Goal: Navigation & Orientation: Find specific page/section

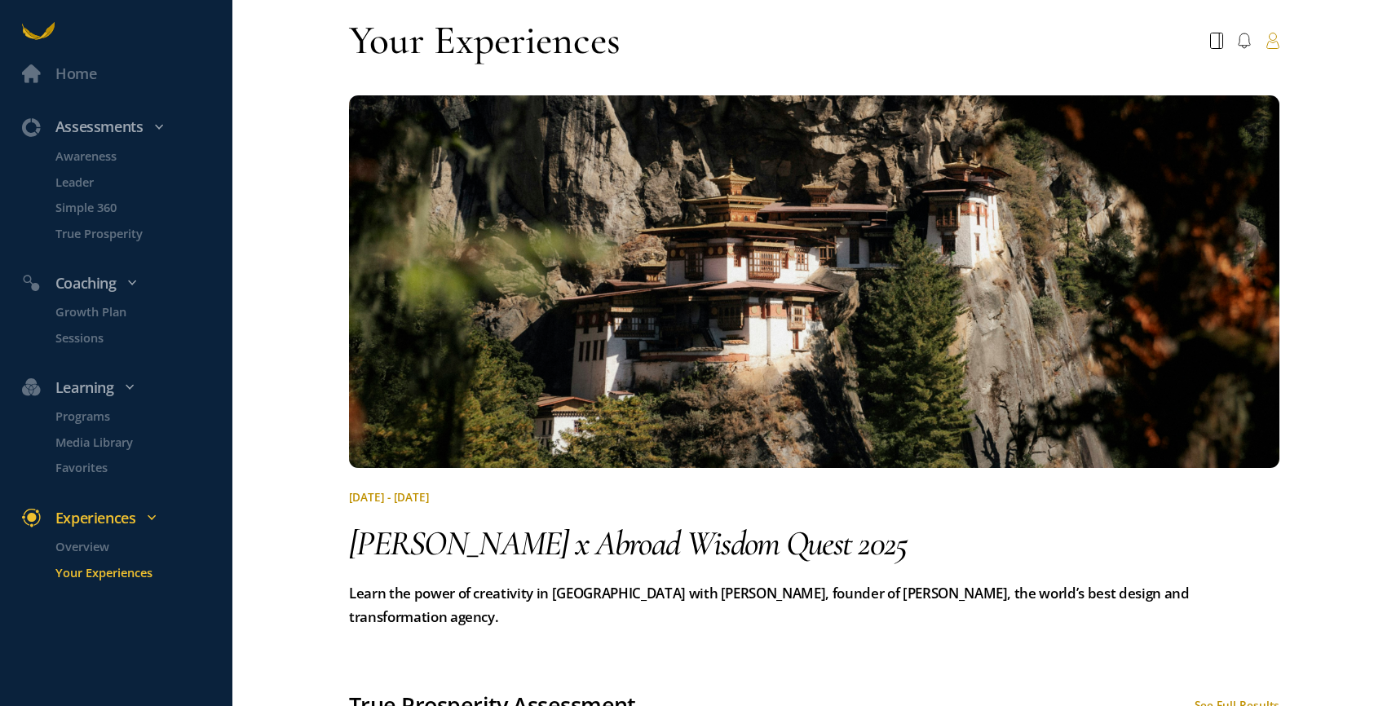
click at [1275, 37] on icon at bounding box center [1273, 41] width 14 height 16
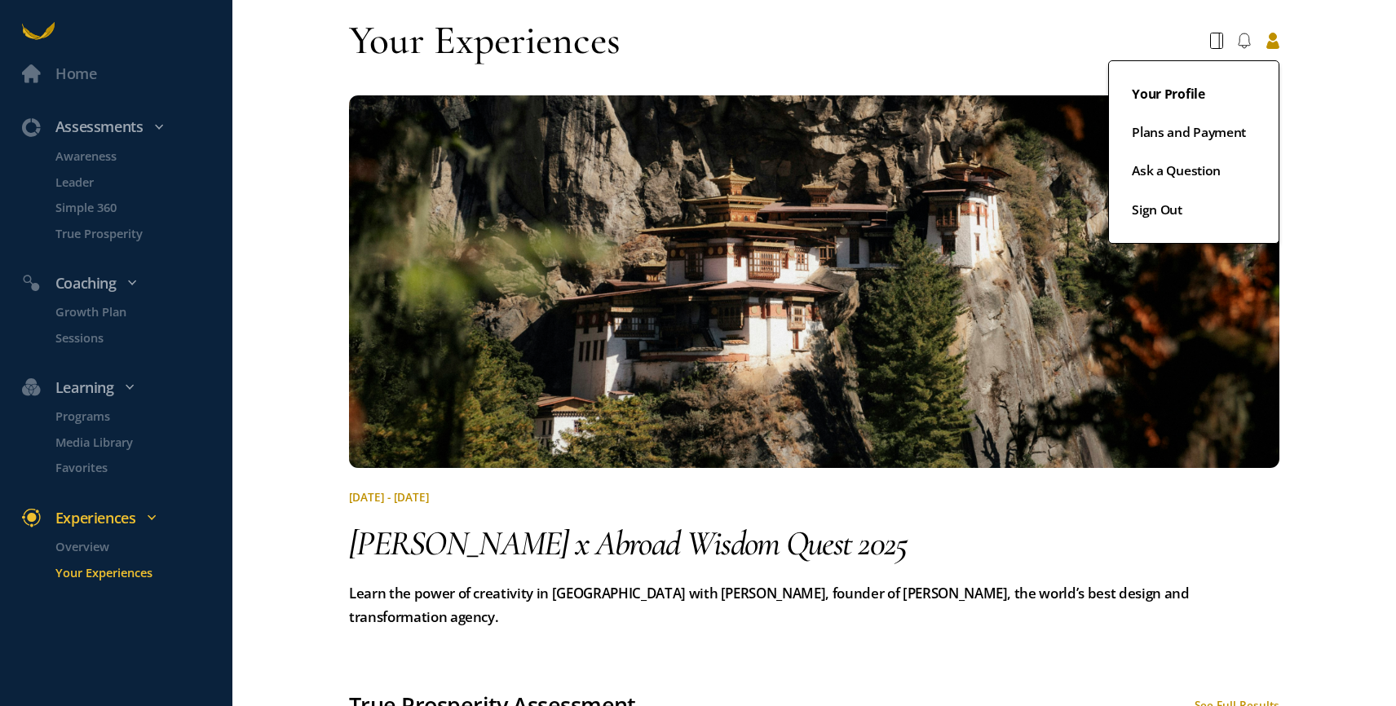
click at [1229, 98] on link "Your Profile" at bounding box center [1194, 102] width 124 height 38
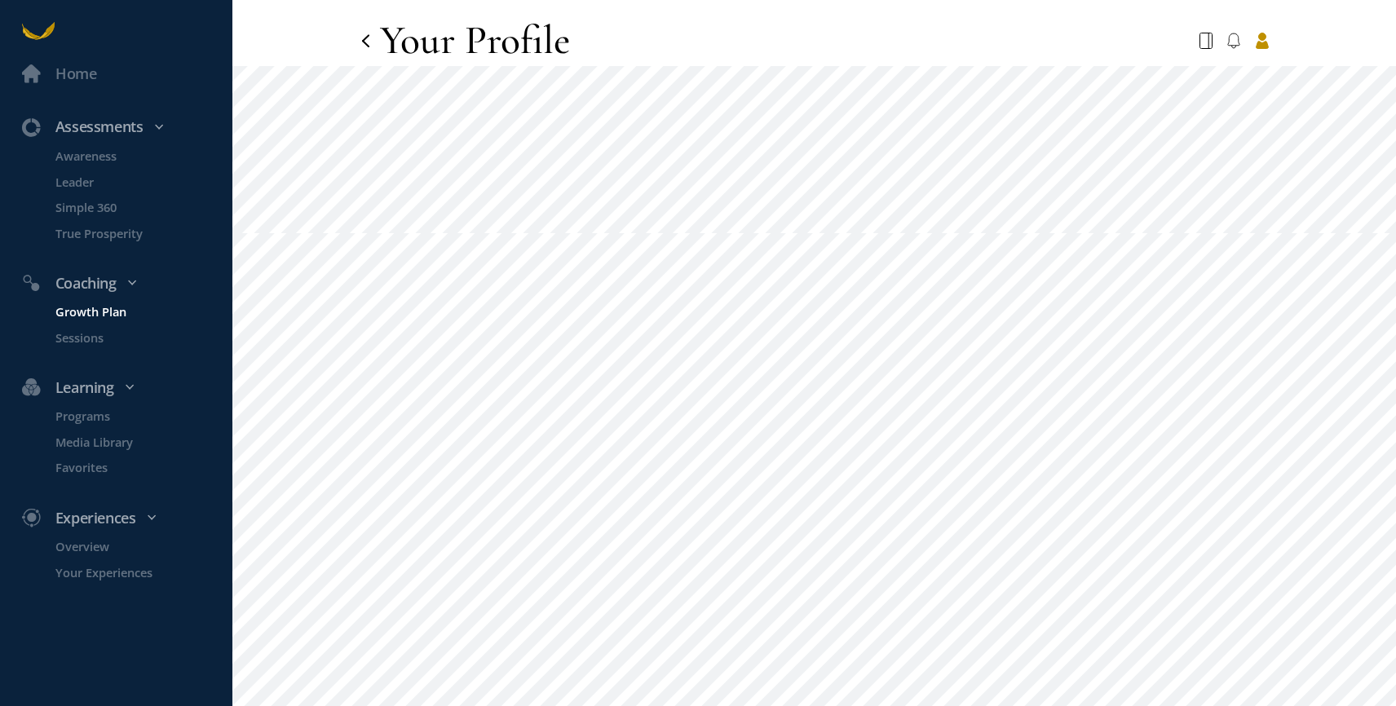
click at [97, 317] on p "Growth Plan" at bounding box center [142, 312] width 174 height 19
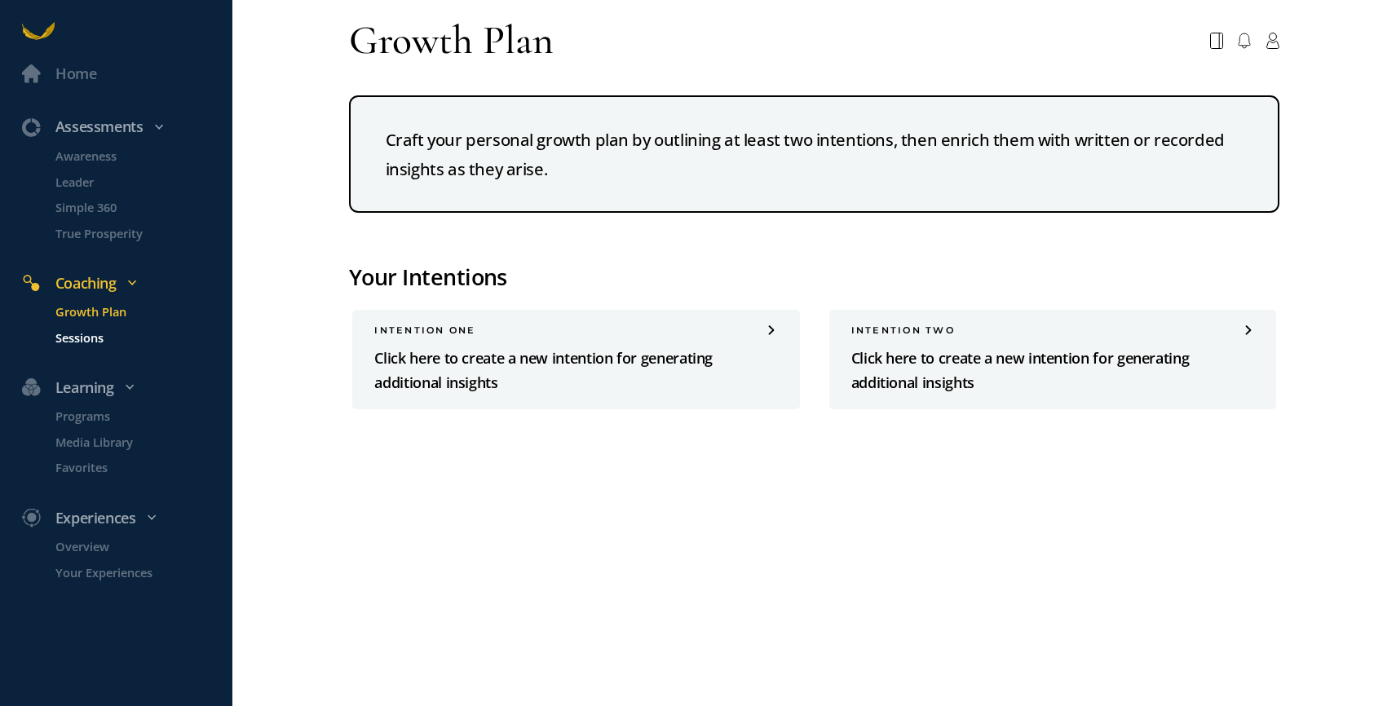
click at [93, 337] on p "Sessions" at bounding box center [142, 337] width 174 height 19
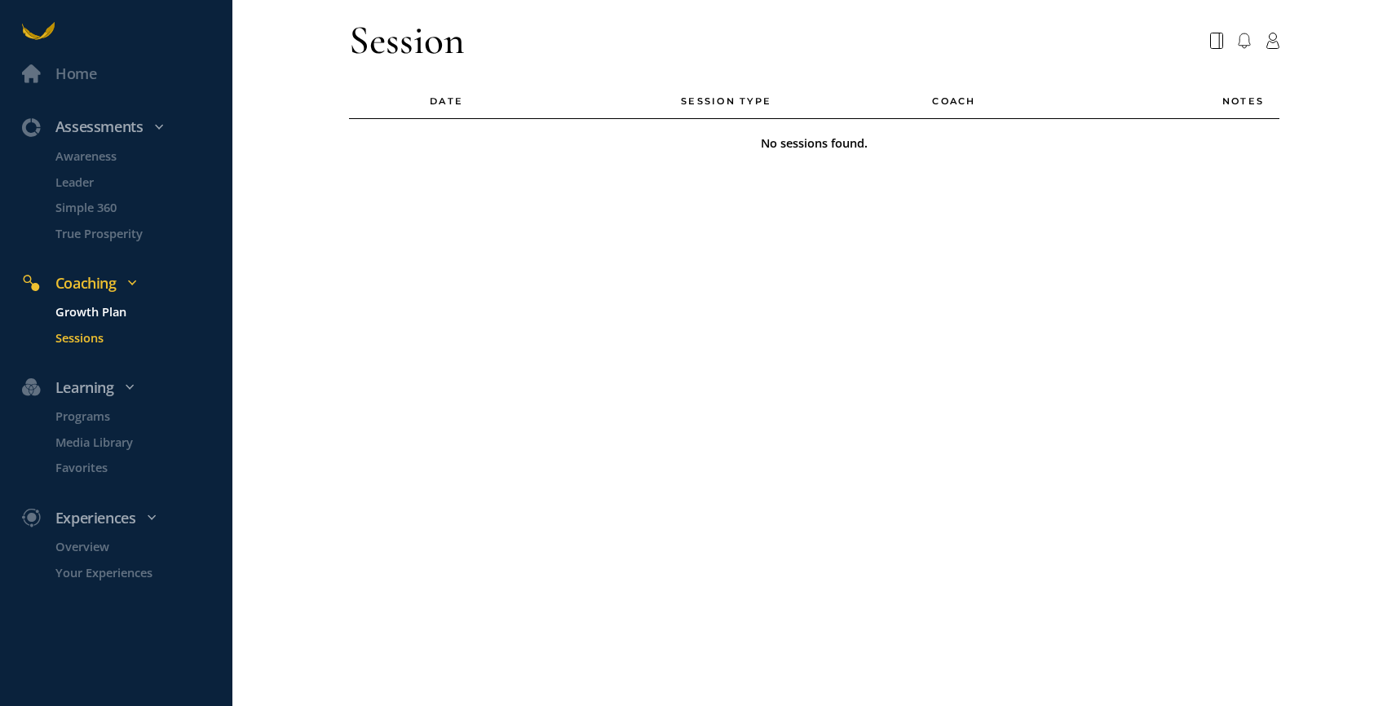
click at [97, 309] on p "Growth Plan" at bounding box center [142, 312] width 174 height 19
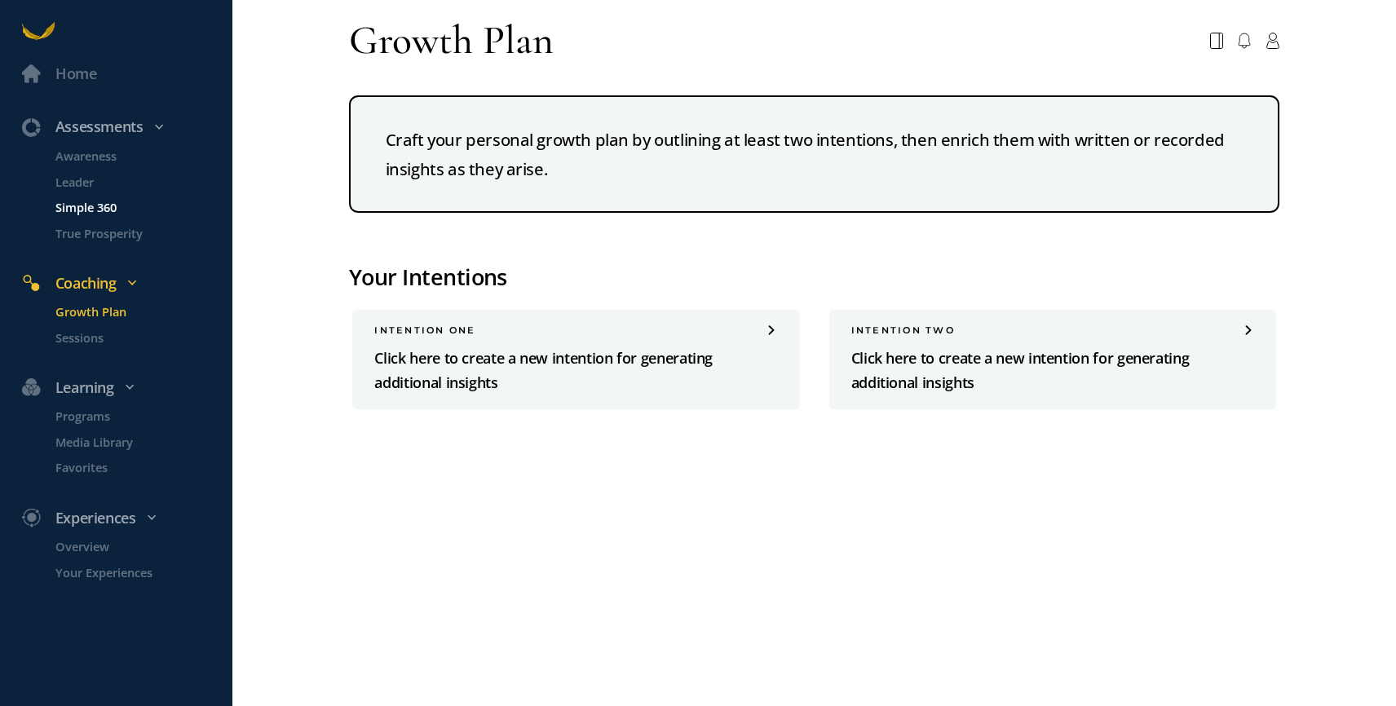
click at [96, 210] on p "Simple 360" at bounding box center [142, 207] width 174 height 19
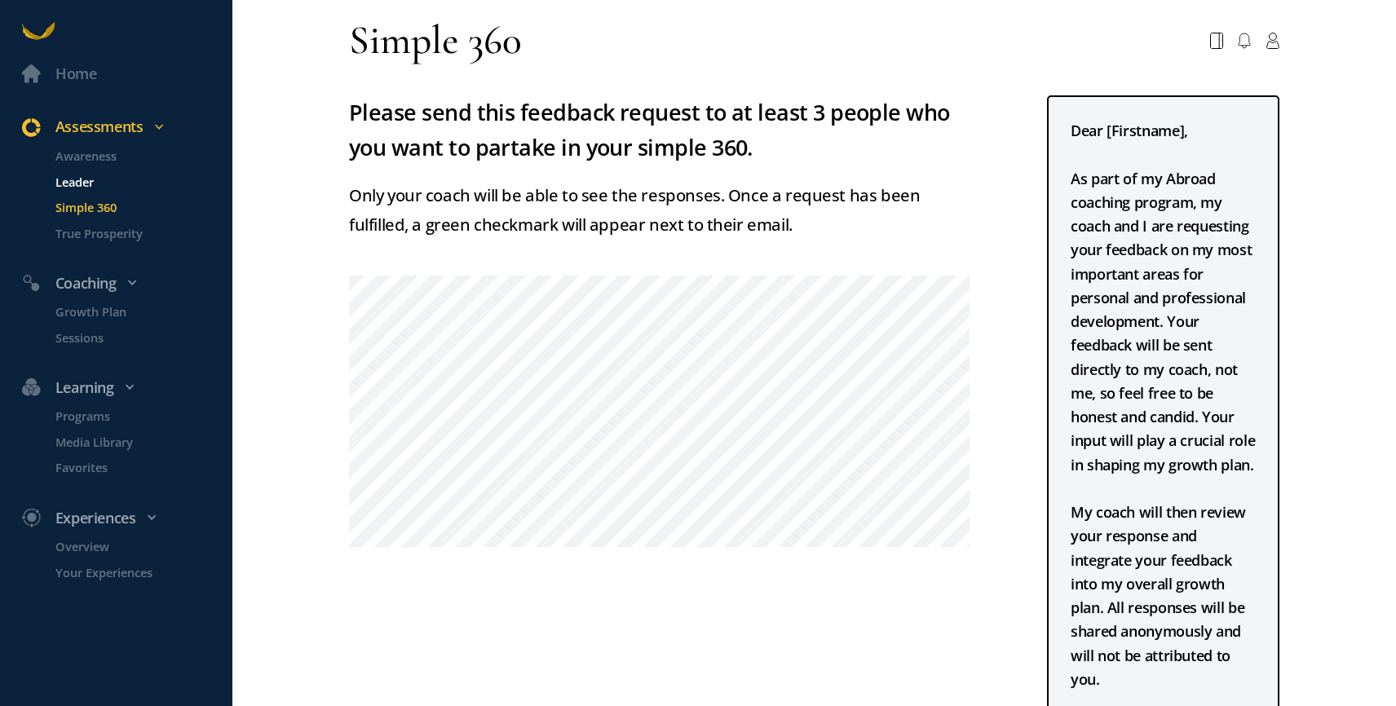
click at [81, 178] on p "Leader" at bounding box center [142, 181] width 174 height 19
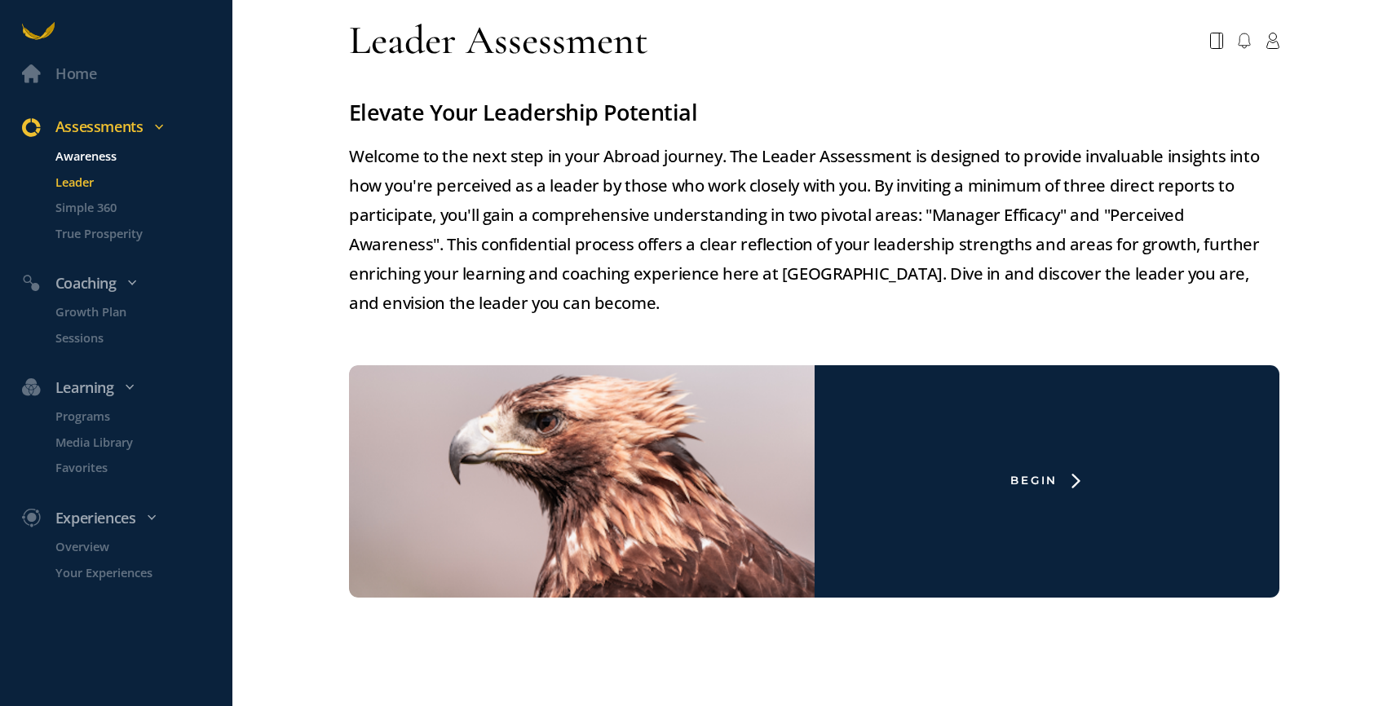
click at [90, 149] on p "Awareness" at bounding box center [142, 156] width 174 height 19
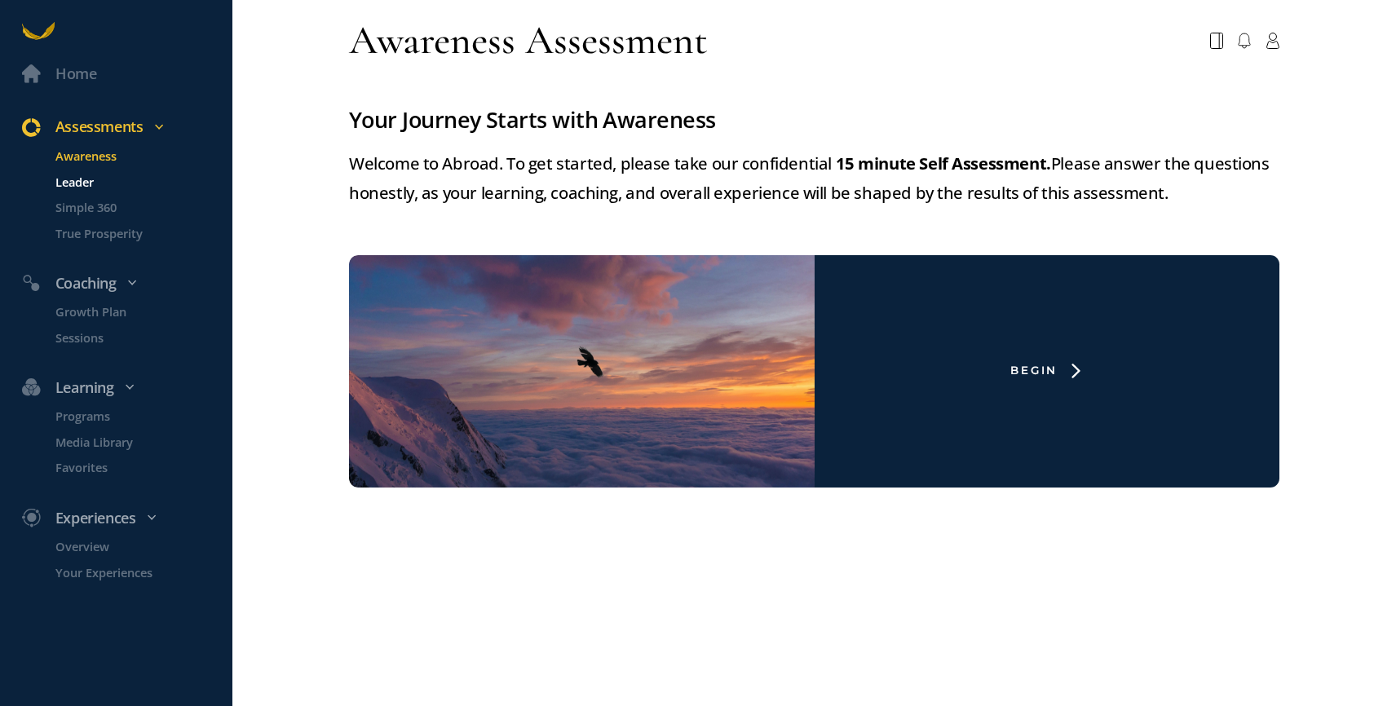
click at [70, 179] on p "Leader" at bounding box center [142, 181] width 174 height 19
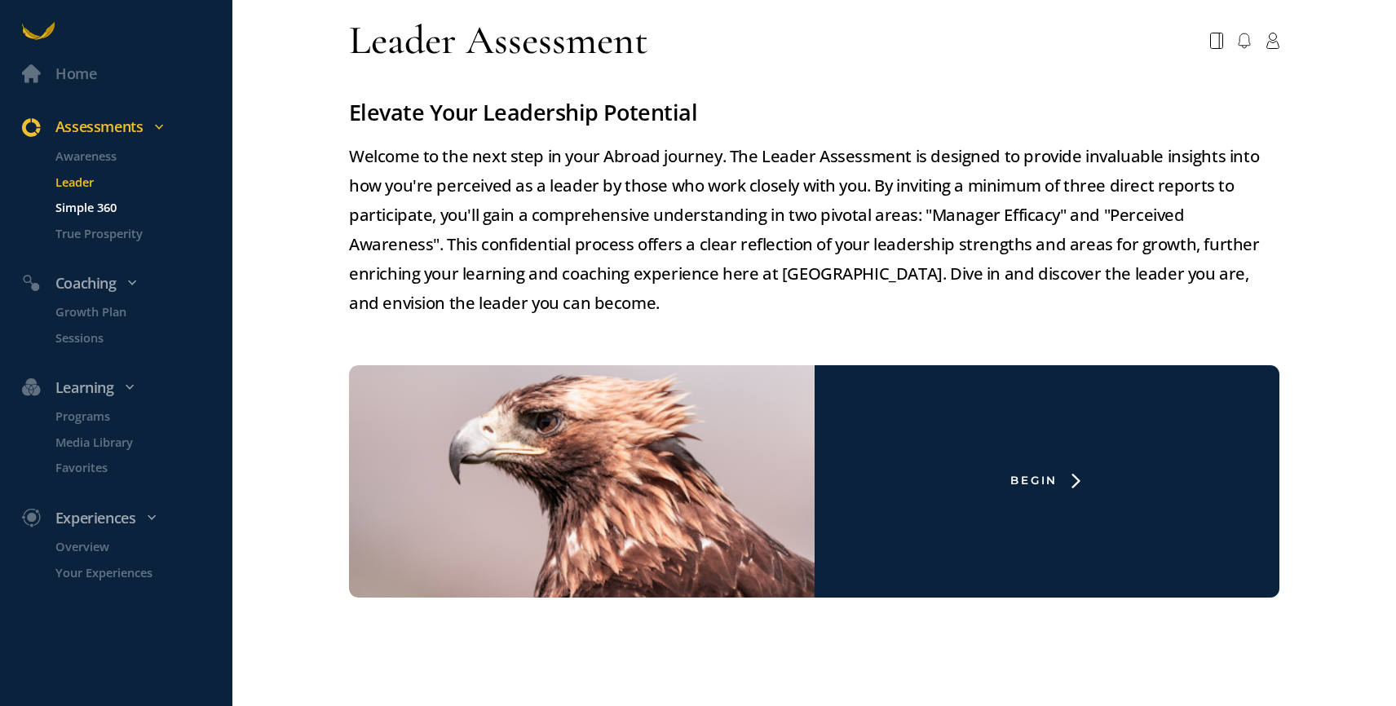
click at [73, 208] on p "Simple 360" at bounding box center [142, 207] width 174 height 19
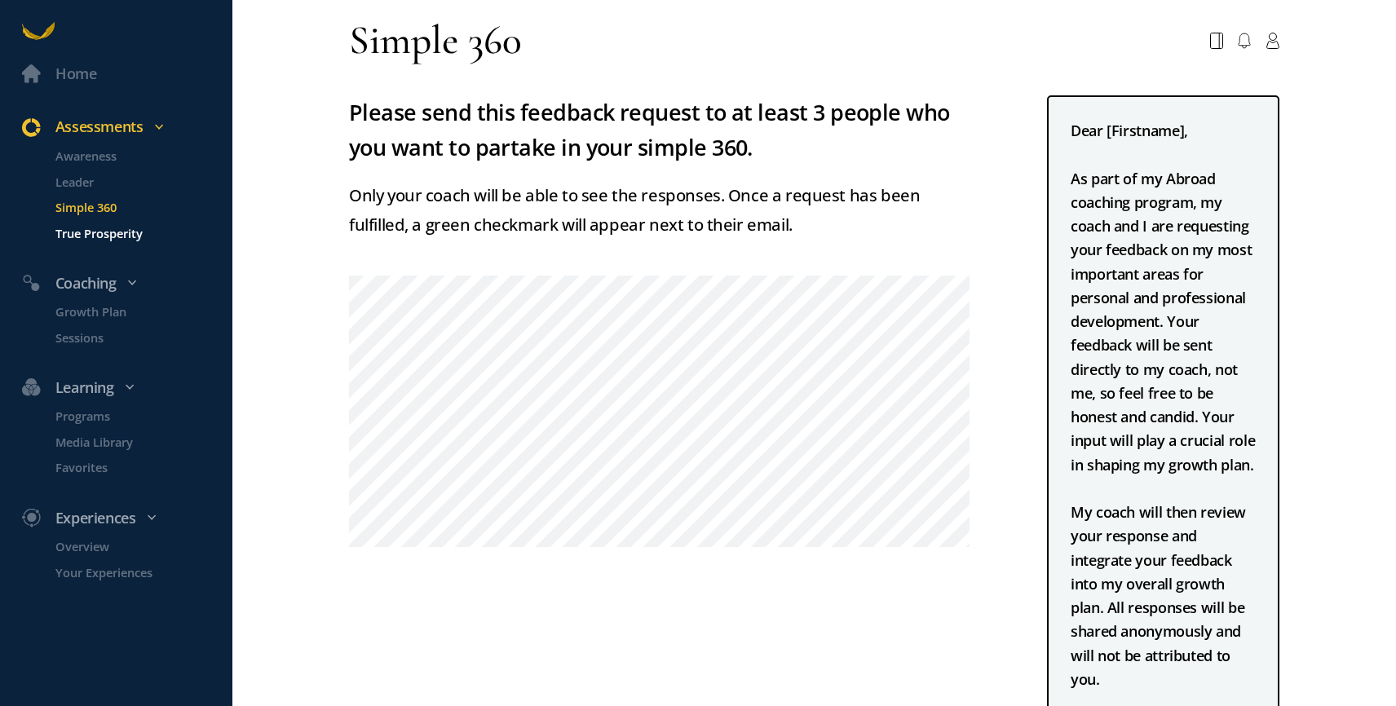
click at [78, 228] on p "True Prosperity" at bounding box center [142, 232] width 174 height 19
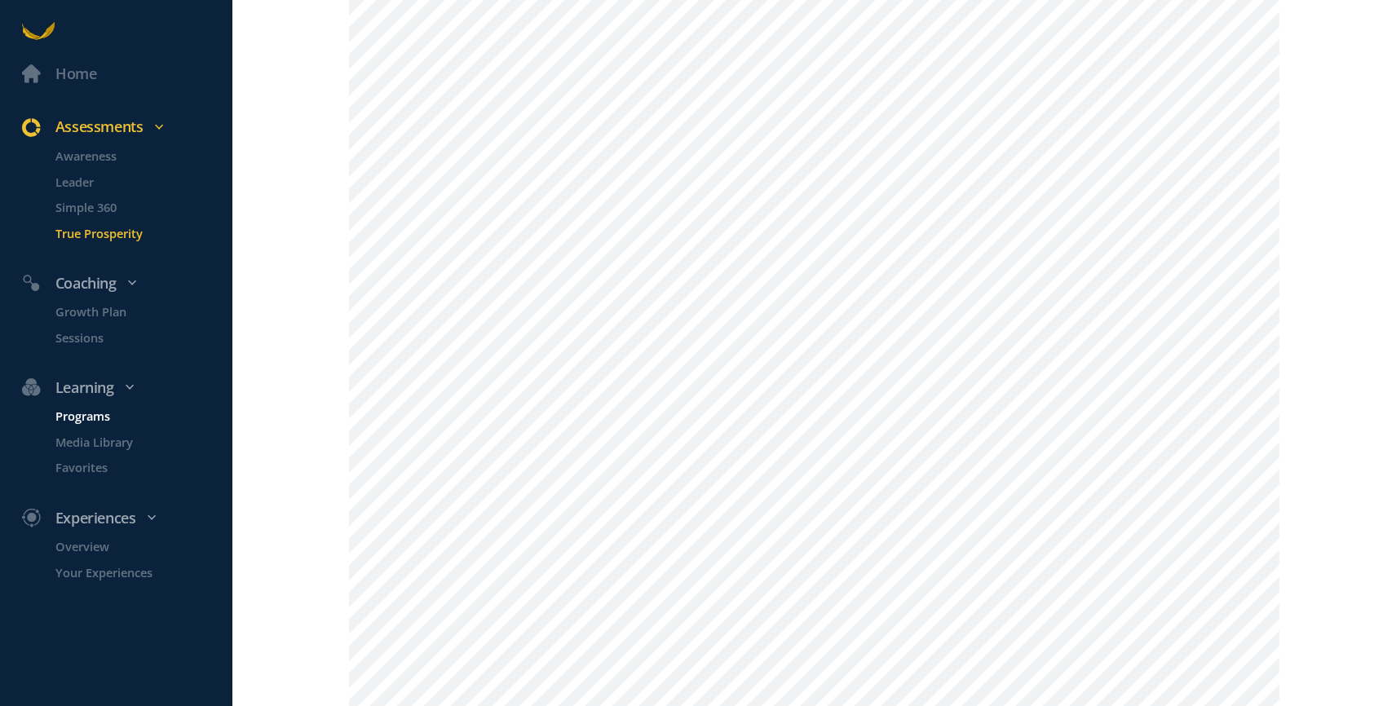
click at [95, 418] on p "Programs" at bounding box center [142, 416] width 174 height 19
